Goal: Task Accomplishment & Management: Manage account settings

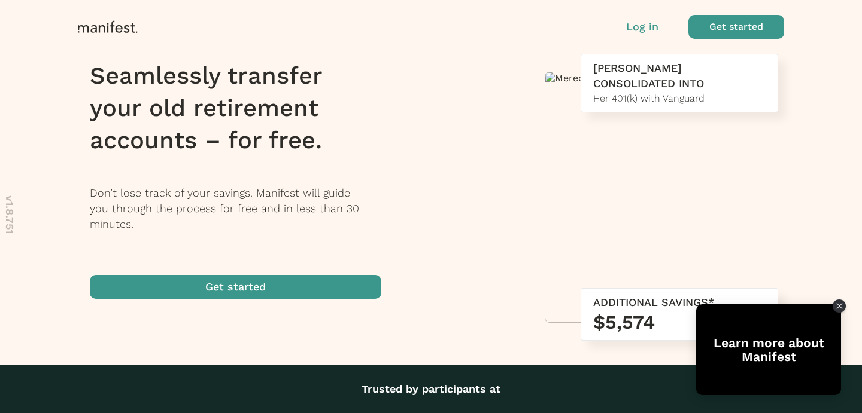
click at [642, 25] on p "Log in" at bounding box center [642, 27] width 32 height 16
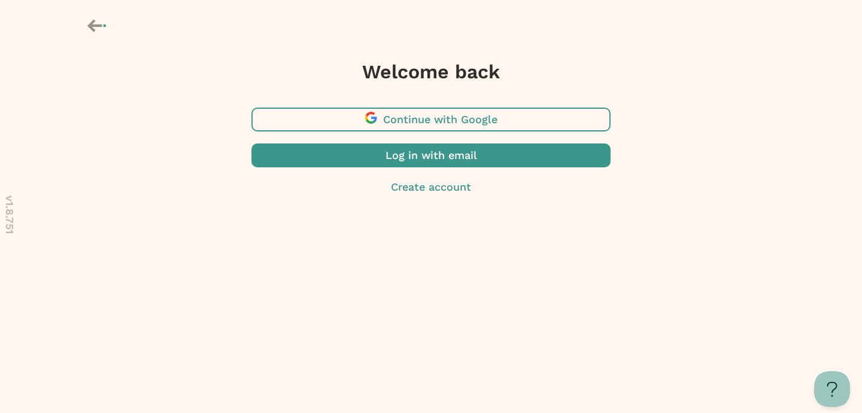
click at [422, 159] on span "button" at bounding box center [430, 156] width 359 height 24
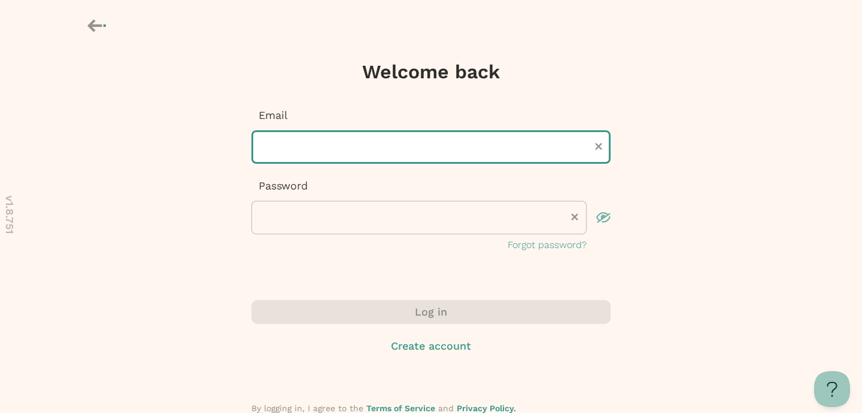
click at [393, 151] on input "text" at bounding box center [430, 147] width 359 height 34
type input "**********"
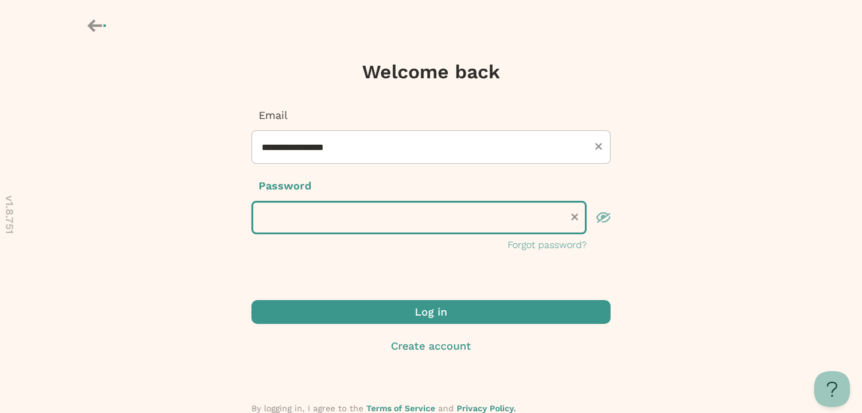
click at [251, 300] on button "Log in" at bounding box center [430, 312] width 359 height 24
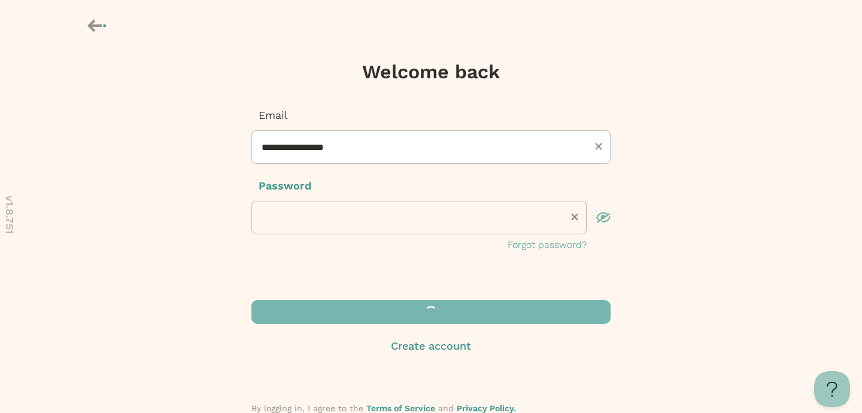
click at [475, 181] on p "Password" at bounding box center [430, 186] width 359 height 16
